Goal: Task Accomplishment & Management: Manage account settings

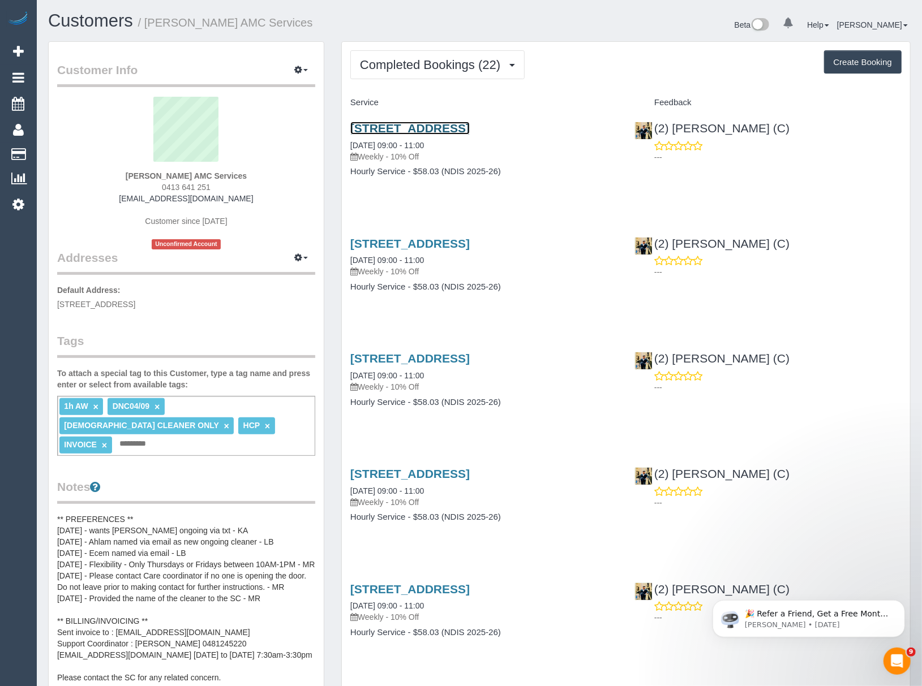
click at [402, 125] on link "42 Glencairn Crescent, Broadmeadows, VIC 3047" at bounding box center [409, 128] width 119 height 13
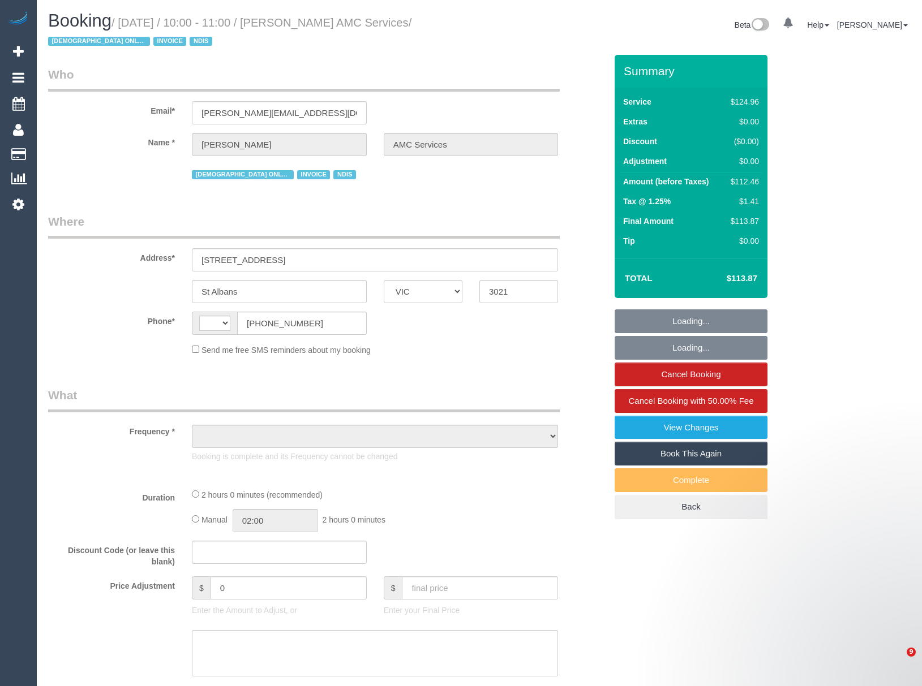
select select "VIC"
select select "string:AU"
select select "object:686"
select select "number:28"
select select "number:14"
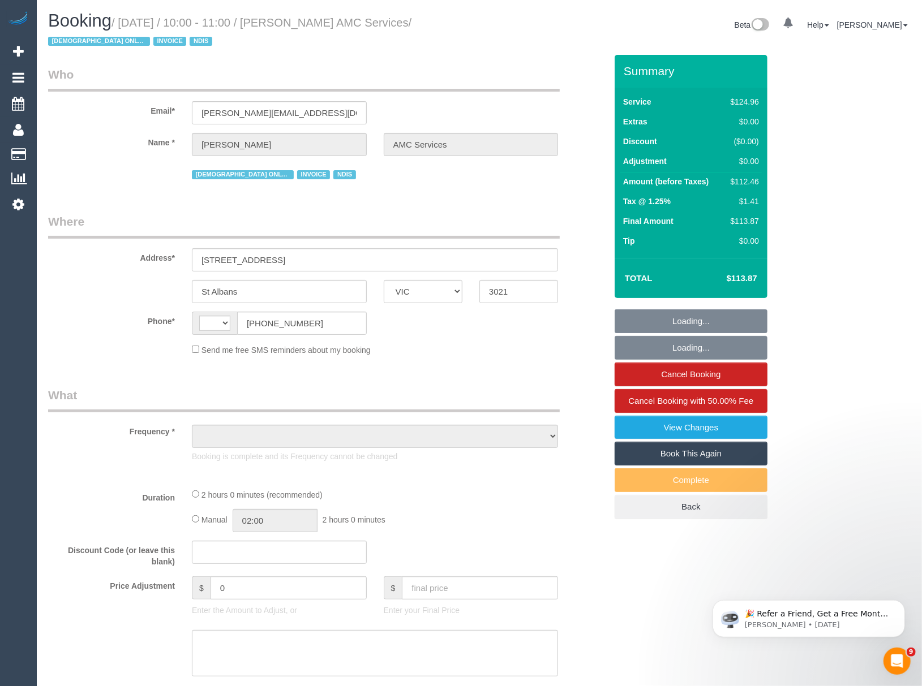
select select "number:19"
select select "number:36"
select select "number:35"
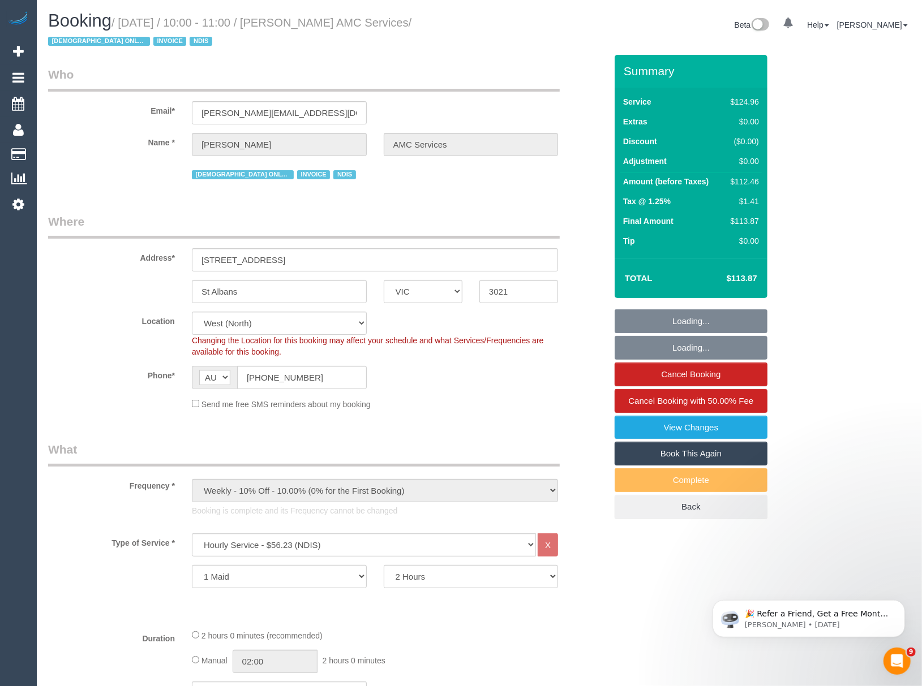
select select "object:1288"
